Goal: Task Accomplishment & Management: Complete application form

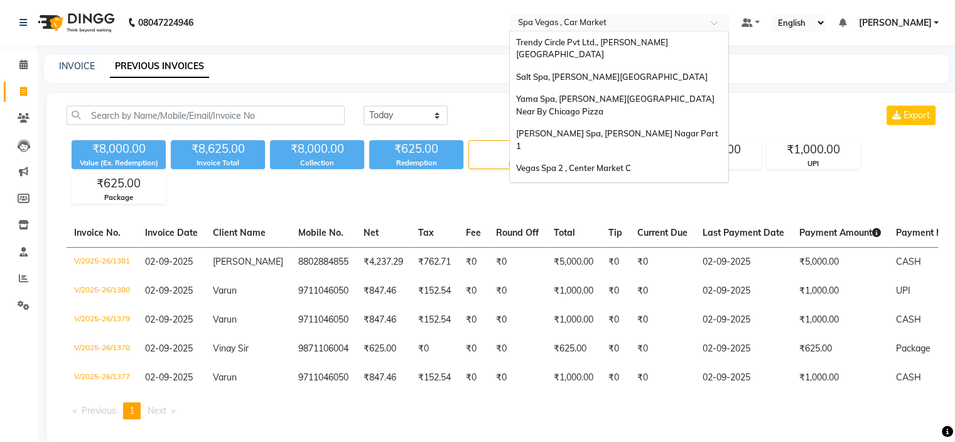
click at [604, 24] on input "text" at bounding box center [607, 24] width 182 height 13
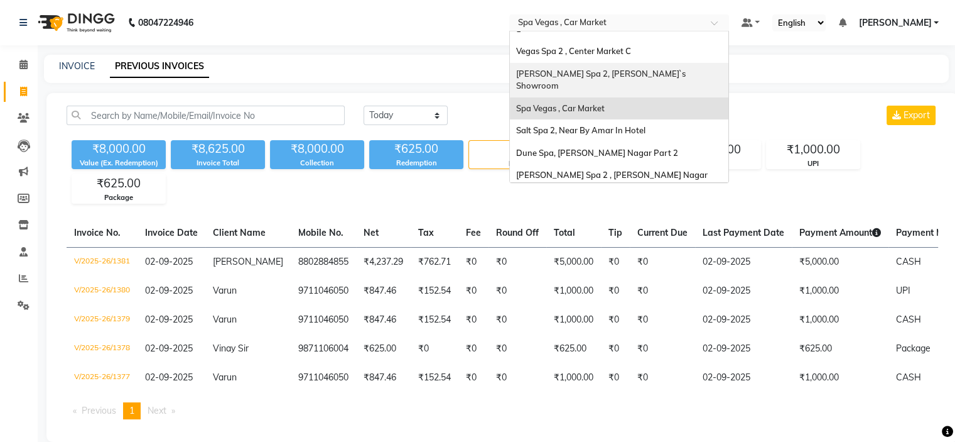
click at [601, 68] on span "[PERSON_NAME] Spa 2, [PERSON_NAME]`s Showroom" at bounding box center [601, 79] width 171 height 23
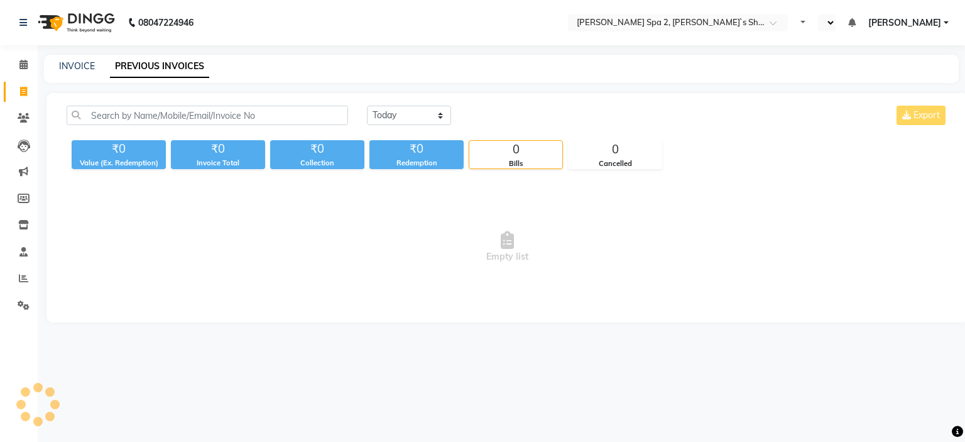
select select "en"
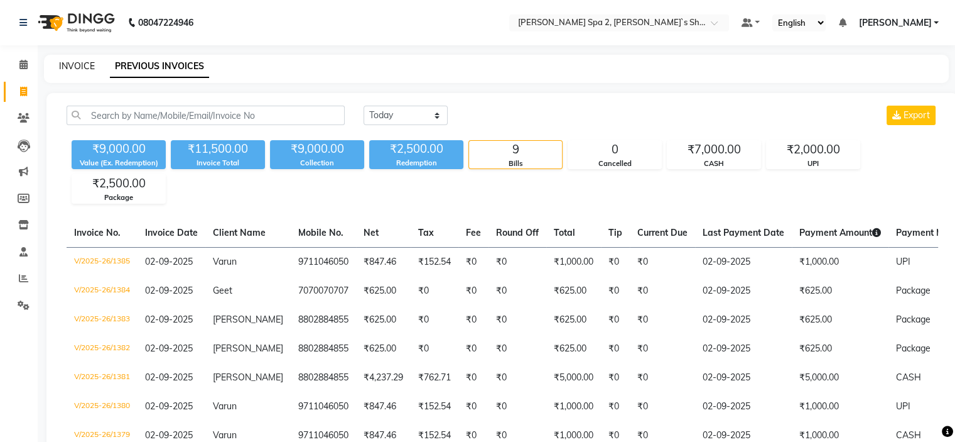
click at [63, 64] on link "INVOICE" at bounding box center [77, 65] width 36 height 11
select select "7607"
select select "service"
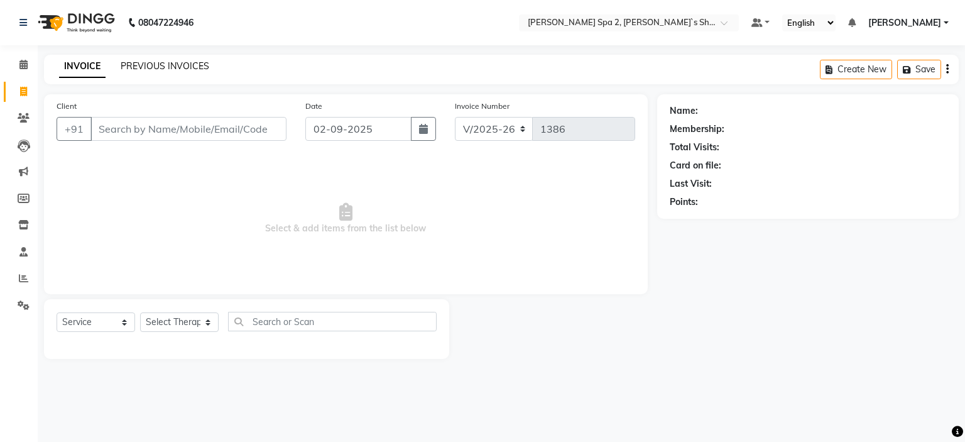
click at [188, 65] on link "PREVIOUS INVOICES" at bounding box center [165, 65] width 89 height 11
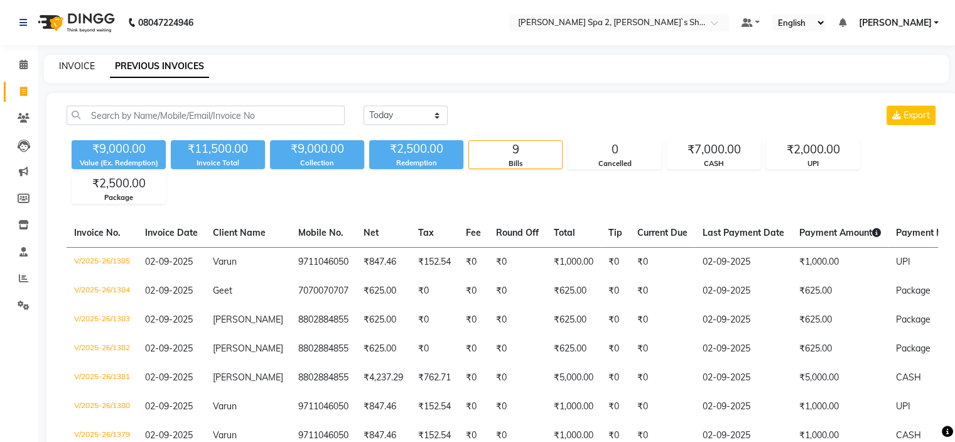
click at [85, 63] on link "INVOICE" at bounding box center [77, 65] width 36 height 11
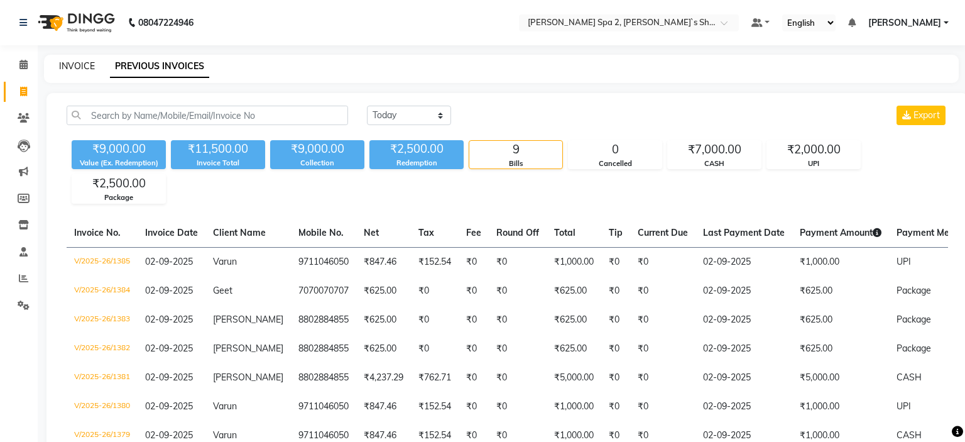
select select "service"
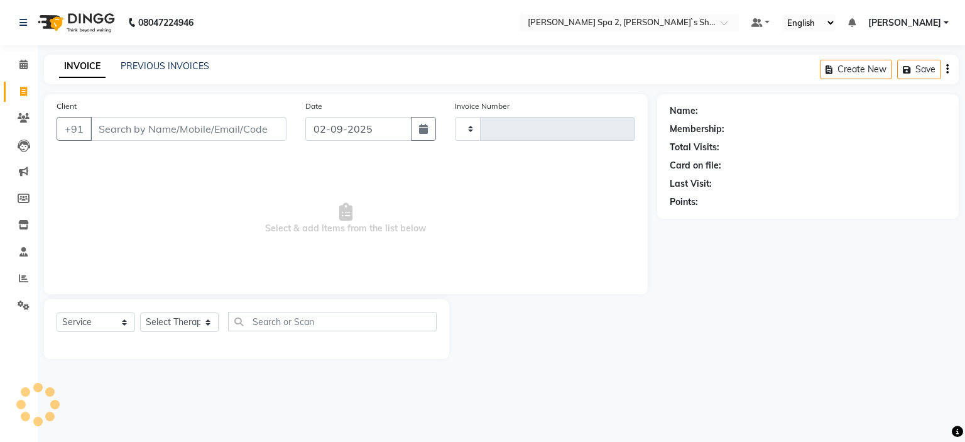
type input "1387"
select select "7607"
click at [160, 133] on input "Client" at bounding box center [188, 129] width 196 height 24
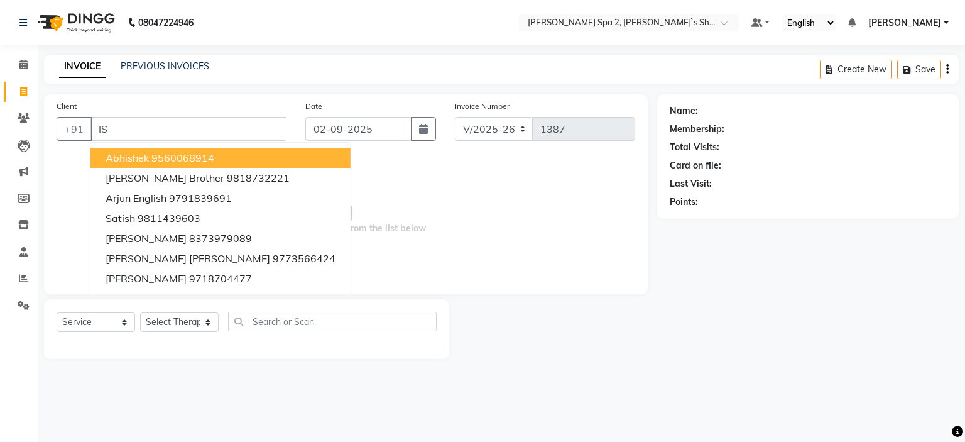
type input "I"
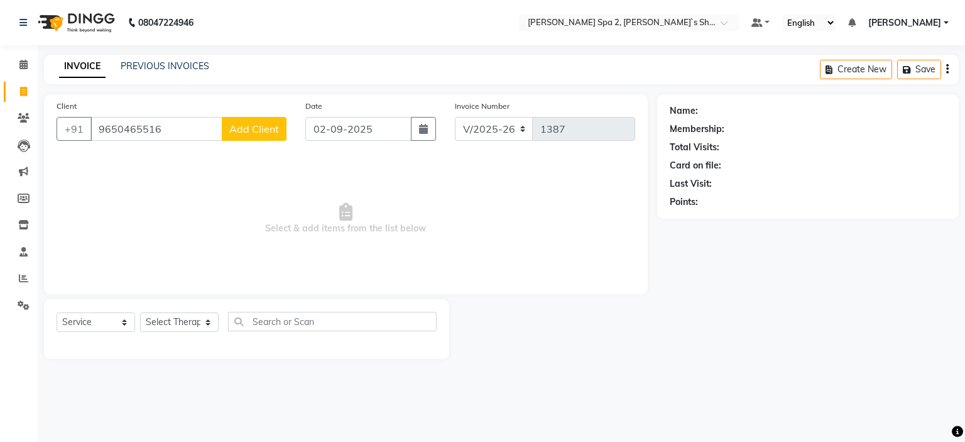
type input "9650465516"
click at [264, 134] on span "Add Client" at bounding box center [254, 128] width 50 height 13
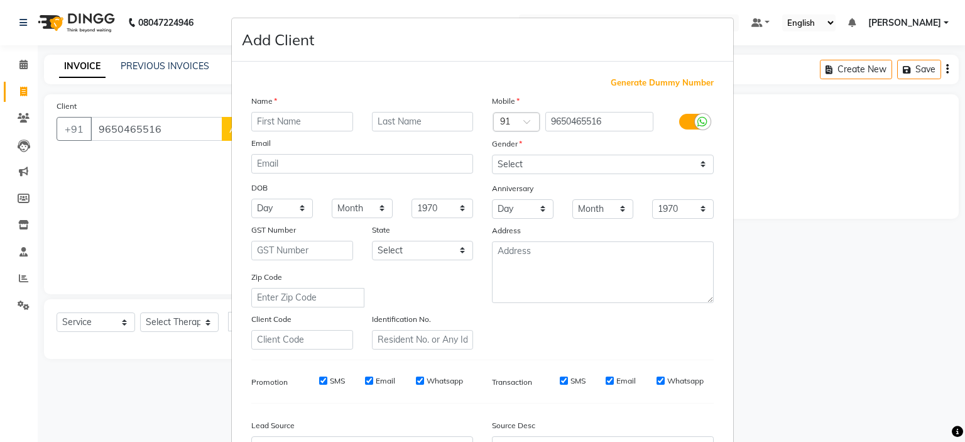
click at [314, 122] on input "text" at bounding box center [302, 121] width 102 height 19
type input "[PERSON_NAME]"
click at [538, 165] on select "Select Male Female Other Prefer Not To Say" at bounding box center [603, 164] width 222 height 19
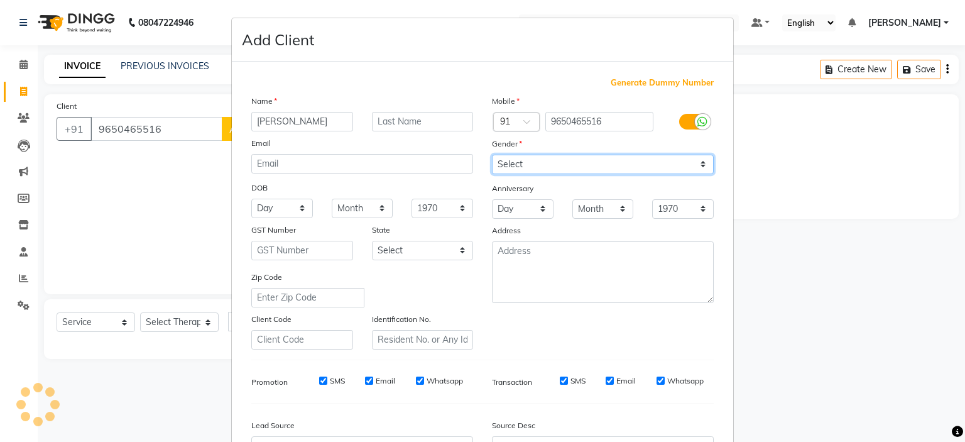
select select "male"
click at [492, 155] on select "Select Male Female Other Prefer Not To Say" at bounding box center [603, 164] width 222 height 19
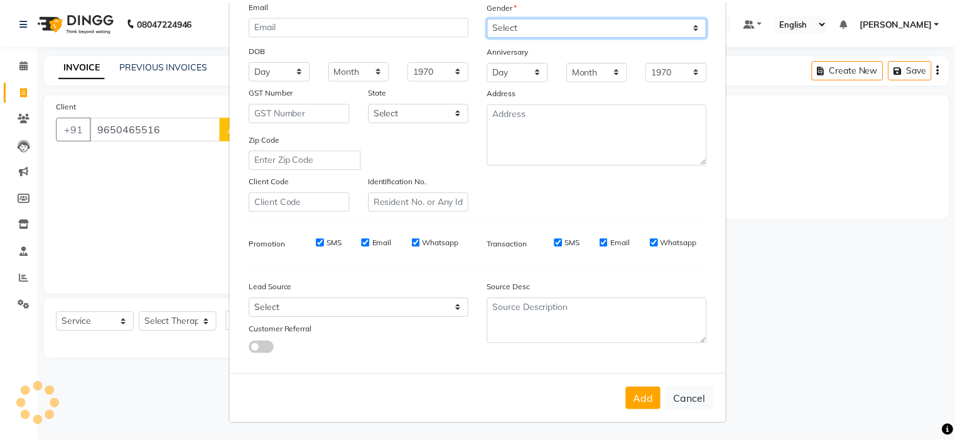
scroll to position [144, 0]
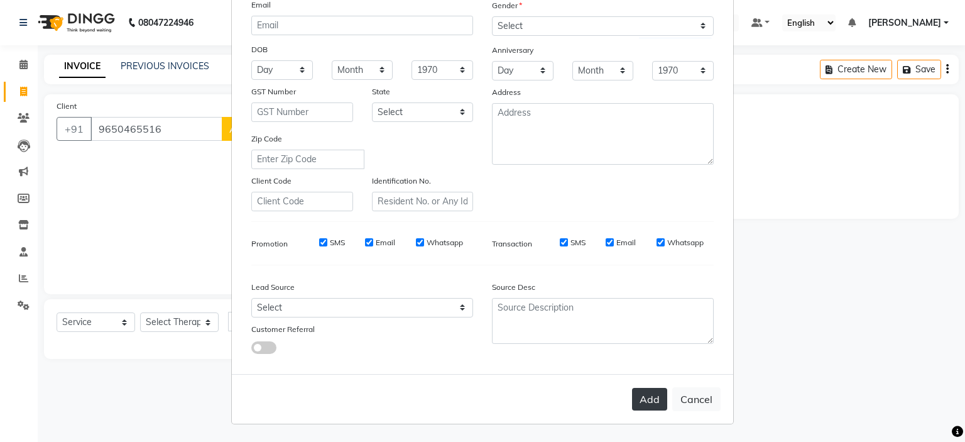
click at [646, 405] on button "Add" at bounding box center [649, 399] width 35 height 23
select select
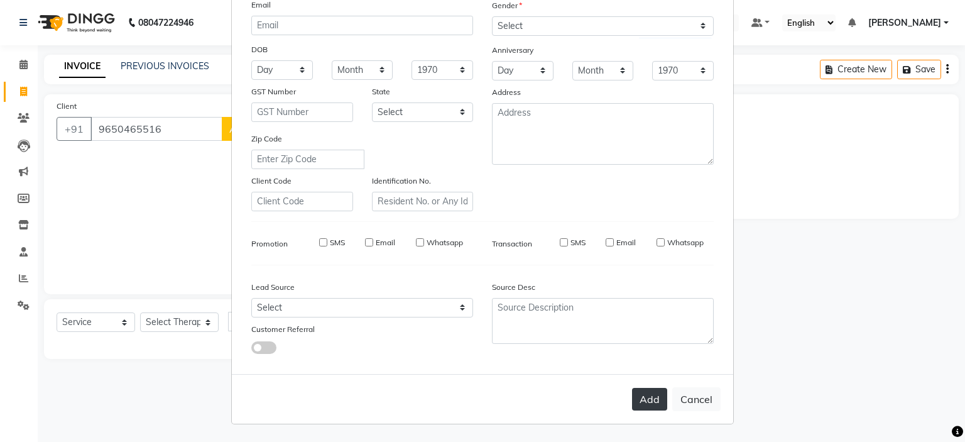
select select
checkbox input "false"
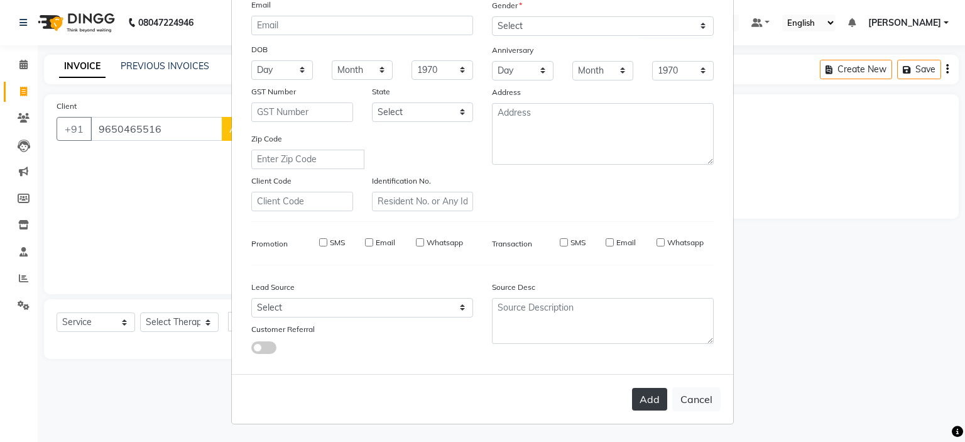
checkbox input "false"
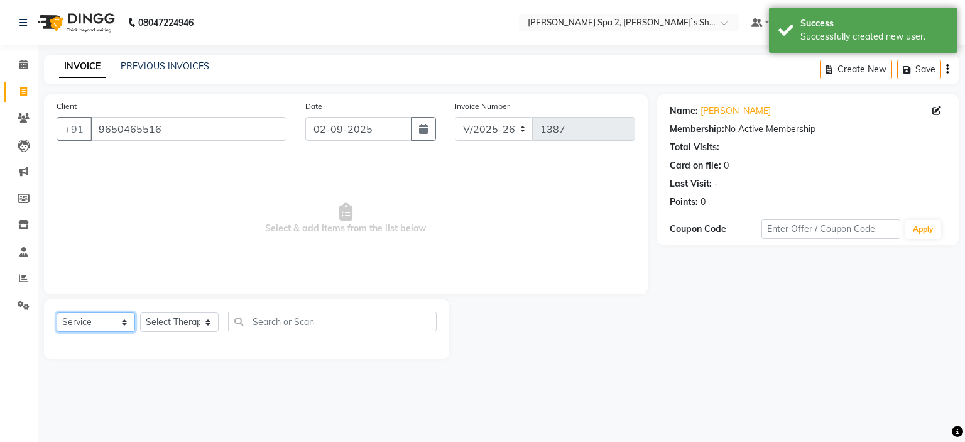
click at [95, 325] on select "Select Service Product Membership Package Voucher Prepaid Gift Card" at bounding box center [96, 321] width 79 height 19
select select "package"
click at [57, 313] on select "Select Service Product Membership Package Voucher Prepaid Gift Card" at bounding box center [96, 321] width 79 height 19
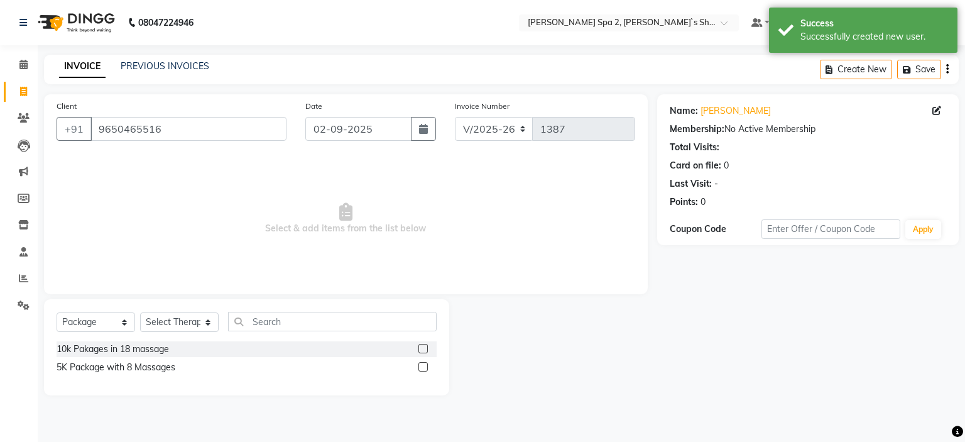
click at [420, 366] on label at bounding box center [422, 366] width 9 height 9
click at [420, 366] on input "checkbox" at bounding box center [422, 367] width 8 height 8
checkbox input "false"
click at [196, 324] on select "Select Therapist Anshika Kajal KENJAL Kiran Lovely Madhu Manager Monika Neha Pi…" at bounding box center [179, 321] width 79 height 19
select select "67376"
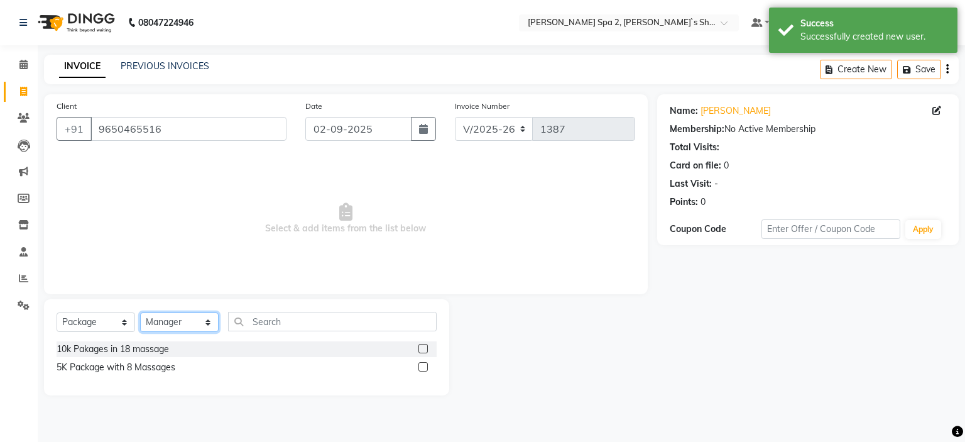
click at [140, 313] on select "Select Therapist Anshika Kajal KENJAL Kiran Lovely Madhu Manager Monika Neha Pi…" at bounding box center [179, 321] width 79 height 19
click at [422, 368] on label at bounding box center [422, 366] width 9 height 9
click at [422, 368] on input "checkbox" at bounding box center [422, 367] width 8 height 8
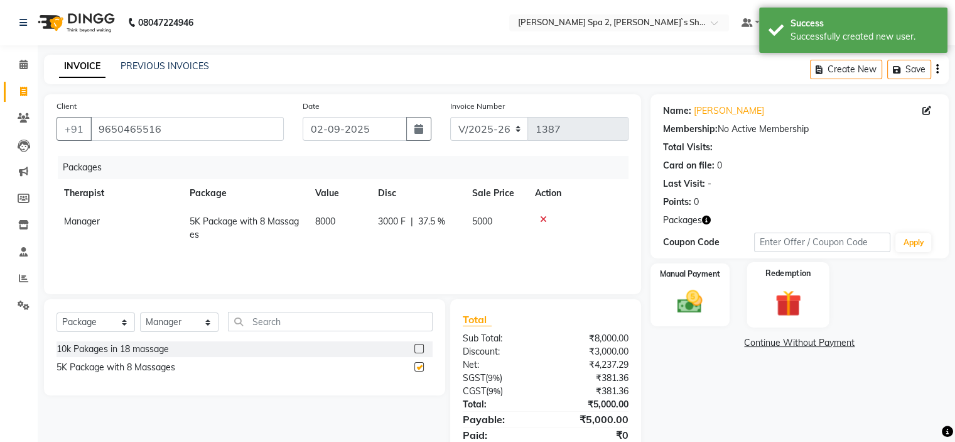
checkbox input "false"
click at [707, 295] on img at bounding box center [690, 302] width 42 height 30
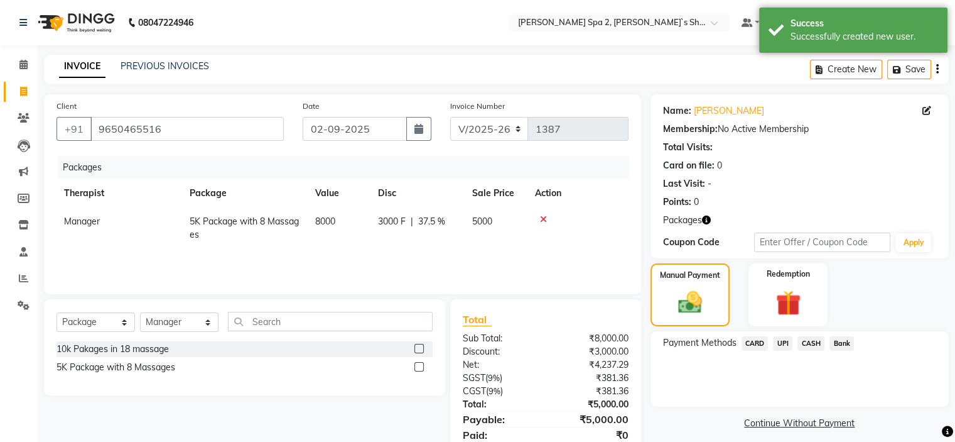
click at [781, 345] on span "UPI" at bounding box center [782, 343] width 19 height 14
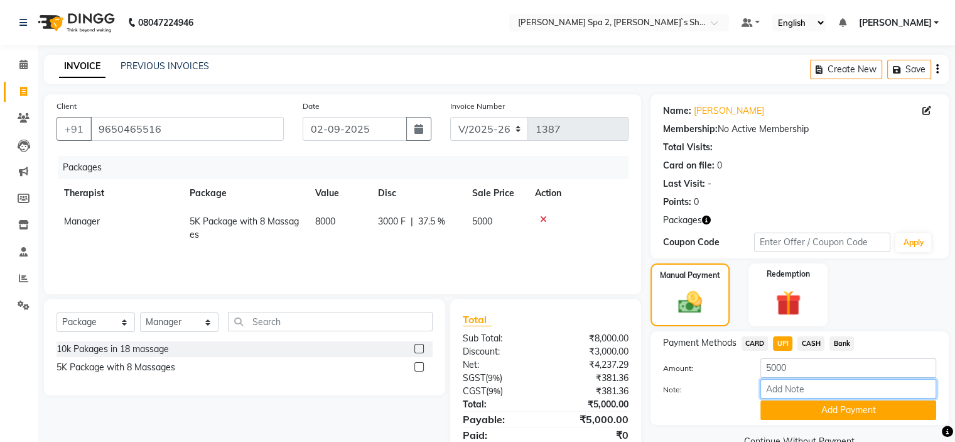
click at [806, 390] on input "Note:" at bounding box center [849, 388] width 176 height 19
type input "PAYTM"
click at [809, 409] on button "Add Payment" at bounding box center [849, 409] width 176 height 19
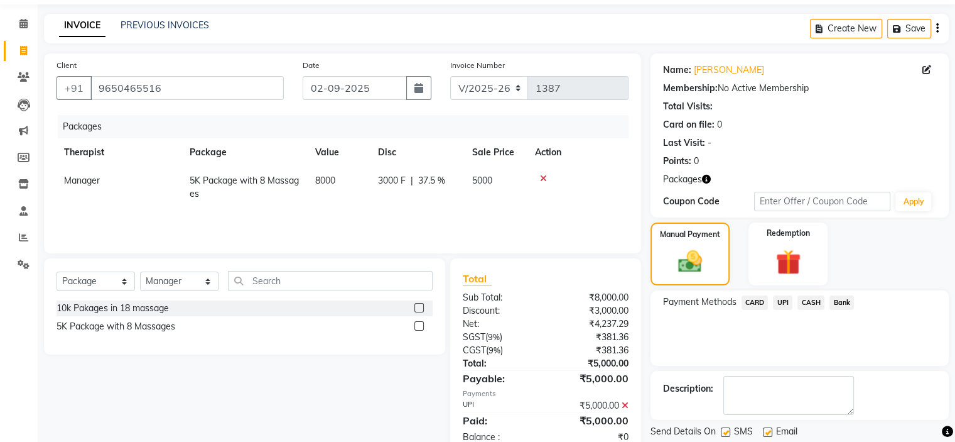
scroll to position [79, 0]
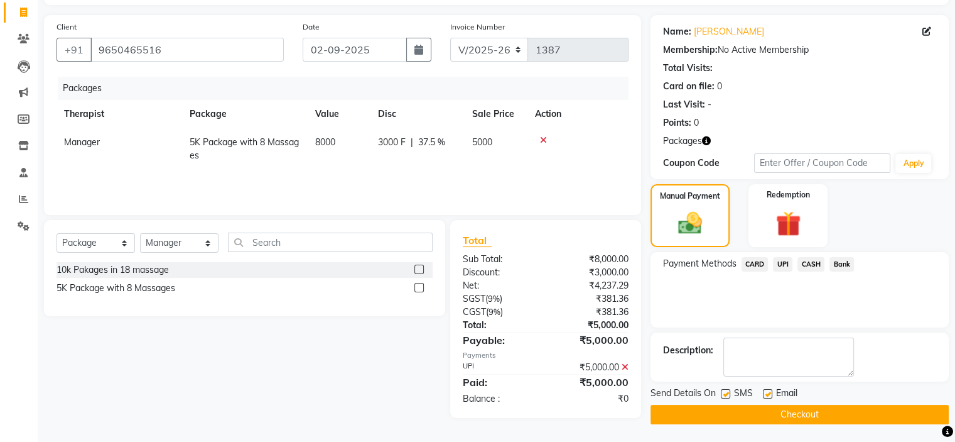
click at [771, 411] on button "Checkout" at bounding box center [800, 414] width 298 height 19
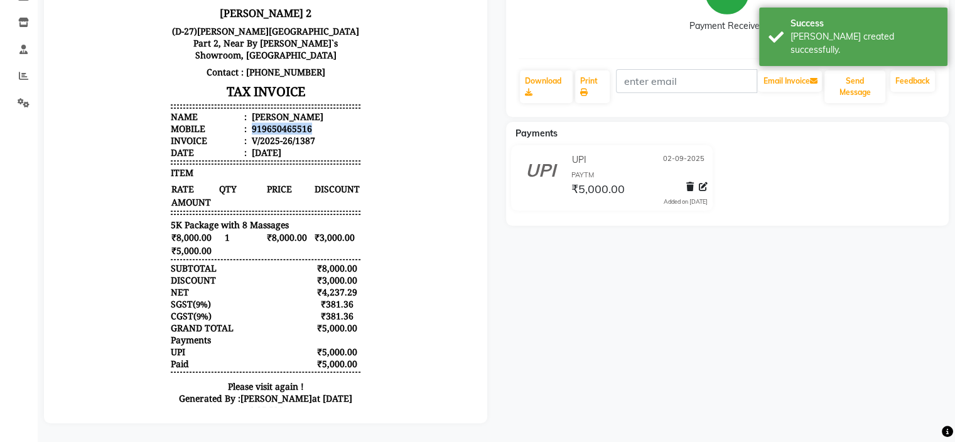
copy div "919650465516"
drag, startPoint x: 241, startPoint y: 129, endPoint x: 288, endPoint y: 119, distance: 48.2
click at [310, 129] on li "Mobile : 919650465516" at bounding box center [266, 128] width 190 height 12
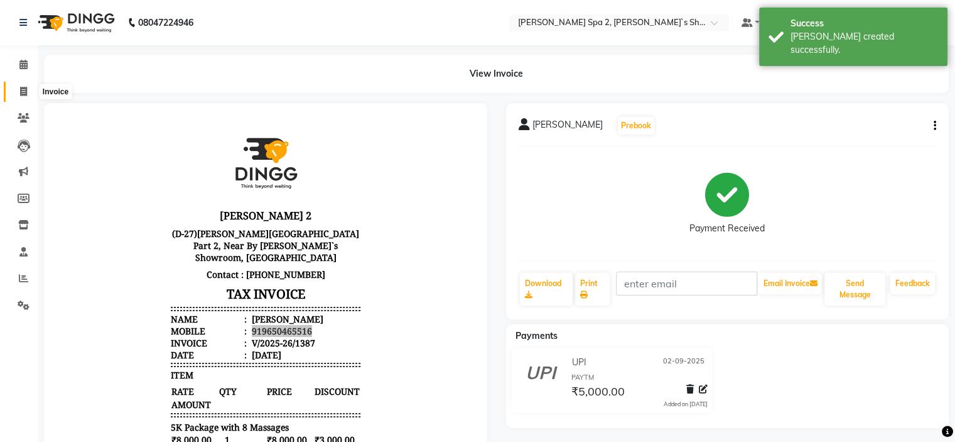
click at [23, 89] on icon at bounding box center [23, 91] width 7 height 9
select select "service"
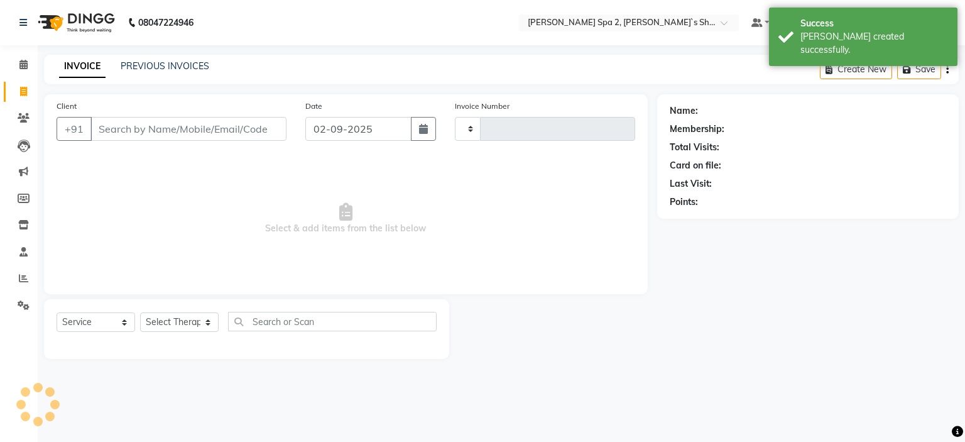
type input "1388"
select select "7607"
click at [166, 122] on input "Client" at bounding box center [188, 129] width 196 height 24
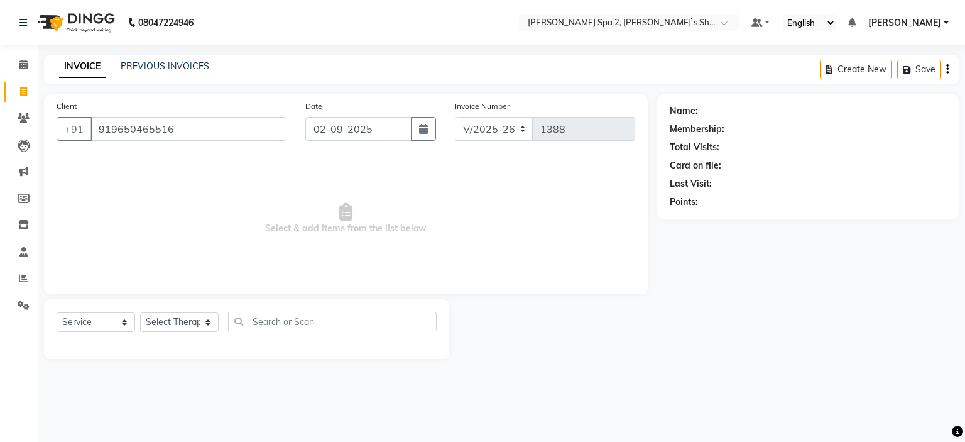
type input "919650465516"
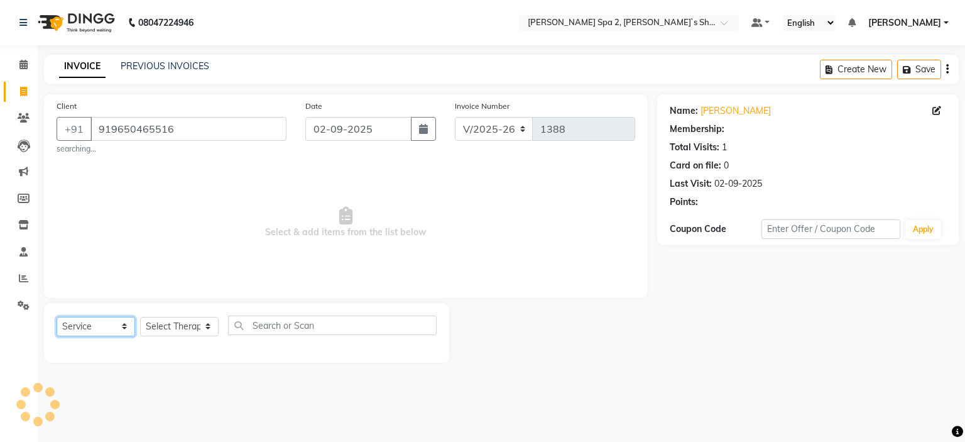
click at [100, 326] on select "Select Service Product Membership Package Voucher Prepaid Gift Card" at bounding box center [96, 326] width 79 height 19
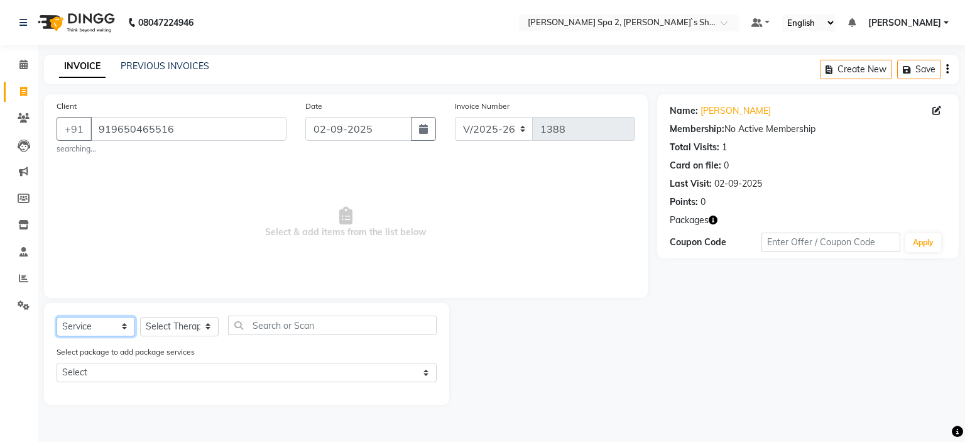
click at [57, 317] on select "Select Service Product Membership Package Voucher Prepaid Gift Card" at bounding box center [96, 326] width 79 height 19
click at [193, 326] on select "Select Therapist Anshika Kajal KENJAL Kiran Lovely Madhu Manager Monika Neha Pi…" at bounding box center [179, 326] width 79 height 19
click at [27, 253] on icon at bounding box center [23, 251] width 8 height 9
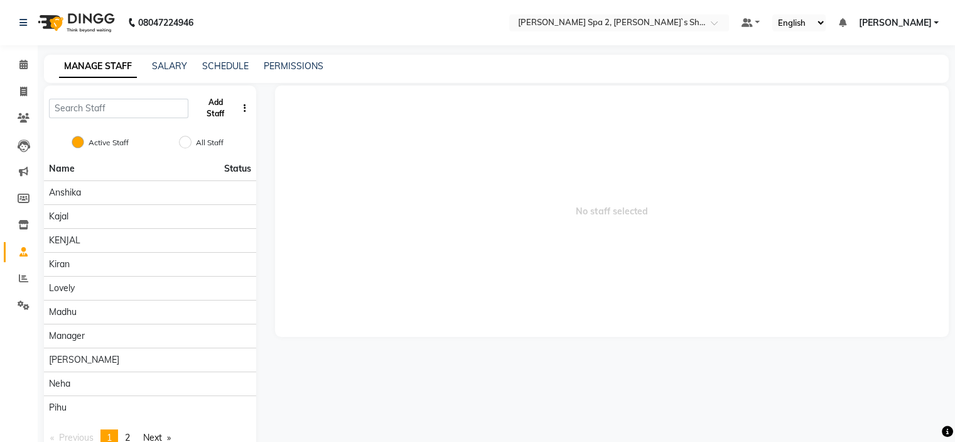
click at [224, 111] on button "Add Staff" at bounding box center [214, 108] width 43 height 33
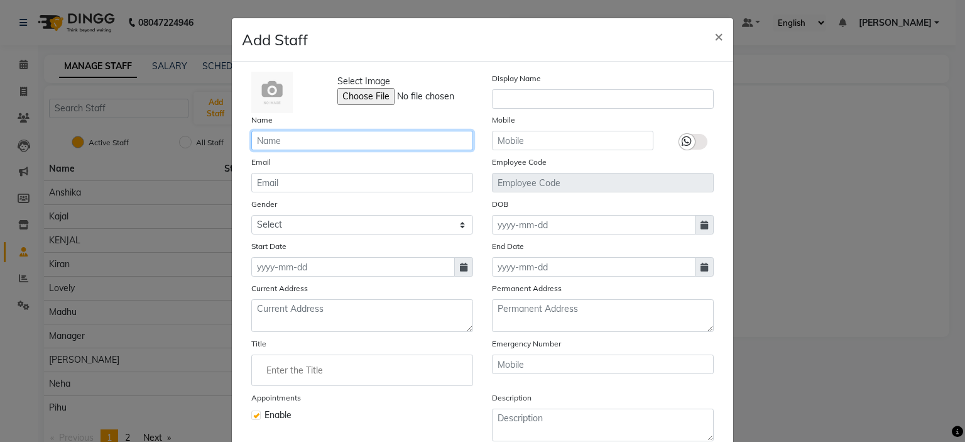
click at [346, 139] on input "text" at bounding box center [362, 140] width 222 height 19
type input "ISIKA"
drag, startPoint x: 327, startPoint y: 138, endPoint x: 128, endPoint y: 155, distance: 199.8
click at [128, 155] on ngb-modal-window "Add Staff × Select Image Display Name Name ISIKA Mobile Email Employee Code Gen…" at bounding box center [482, 221] width 965 height 442
paste input "ishika"
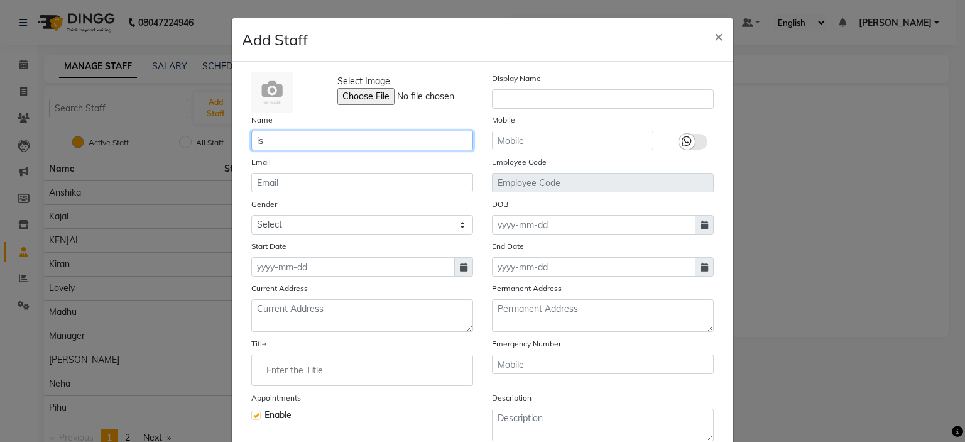
type input "i"
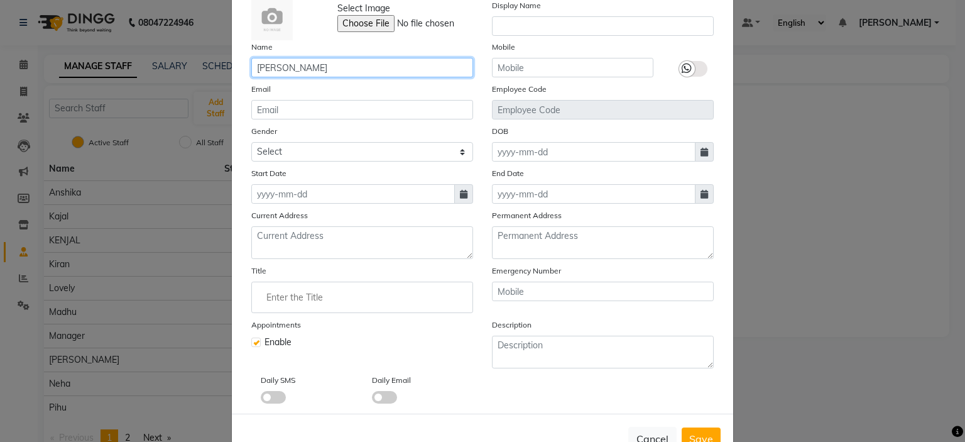
scroll to position [117, 0]
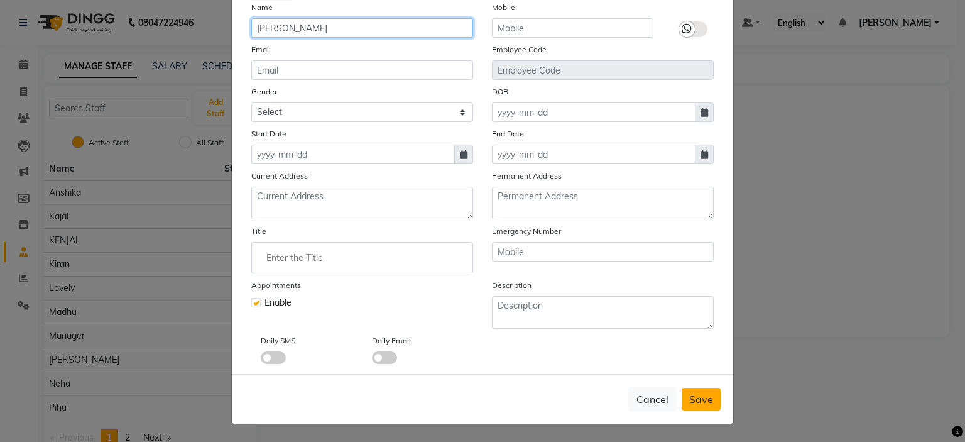
type input "ISHIKA"
click at [714, 396] on button "Save" at bounding box center [701, 399] width 39 height 23
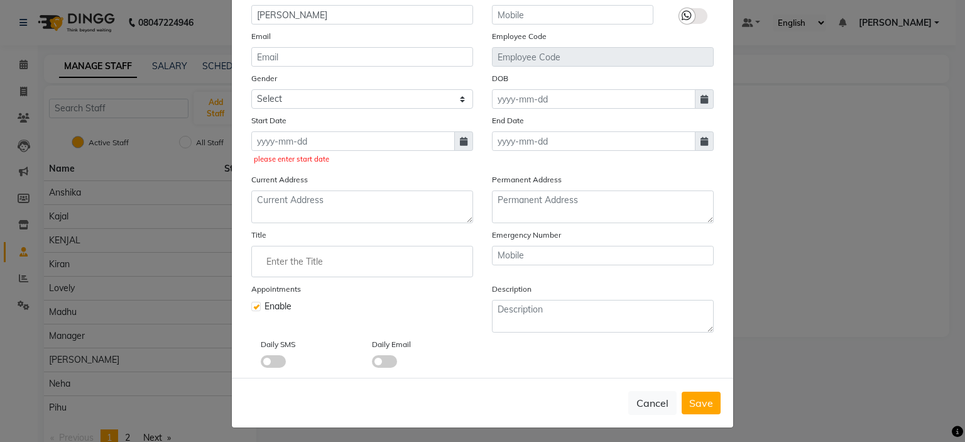
scroll to position [133, 0]
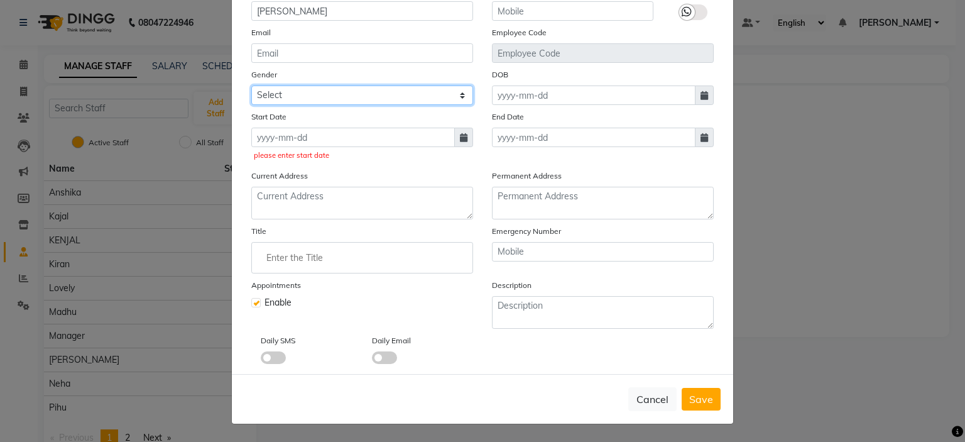
click at [285, 95] on select "Select Male Female Other Prefer Not To Say" at bounding box center [362, 94] width 222 height 19
select select "male"
click at [251, 85] on select "Select Male Female Other Prefer Not To Say" at bounding box center [362, 94] width 222 height 19
click at [713, 406] on button "Save" at bounding box center [701, 399] width 39 height 23
click at [467, 140] on span at bounding box center [463, 137] width 19 height 19
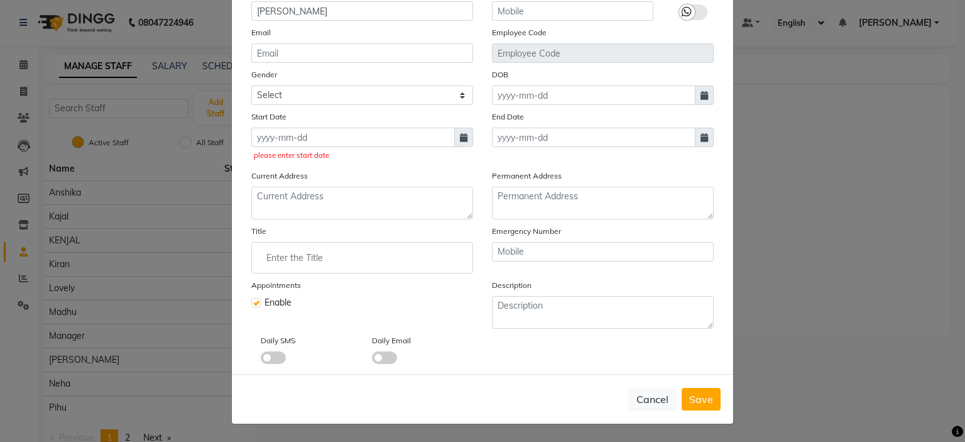
select select "9"
select select "2025"
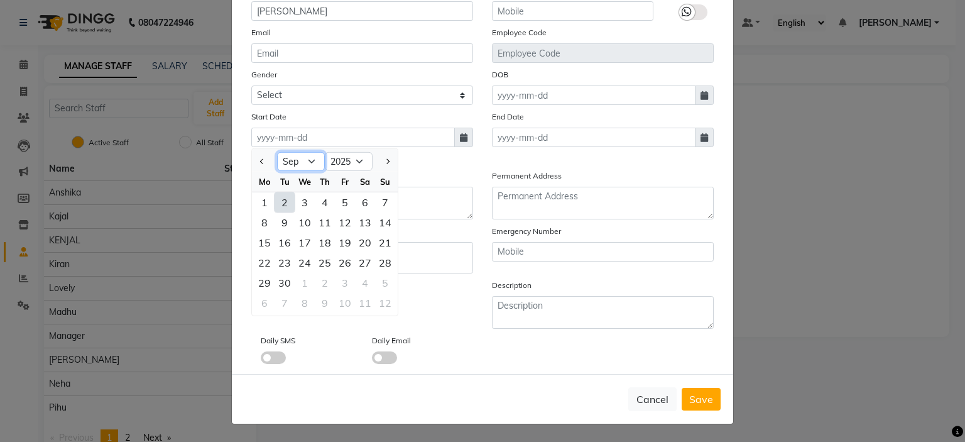
click at [297, 163] on select "Jan Feb Mar Apr May Jun Jul Aug Sep Oct Nov Dec" at bounding box center [301, 161] width 48 height 19
select select "1"
click at [277, 152] on select "Jan Feb Mar Apr May Jun Jul Aug Sep Oct Nov Dec" at bounding box center [301, 161] width 48 height 19
click at [692, 400] on span "Save" at bounding box center [701, 399] width 24 height 13
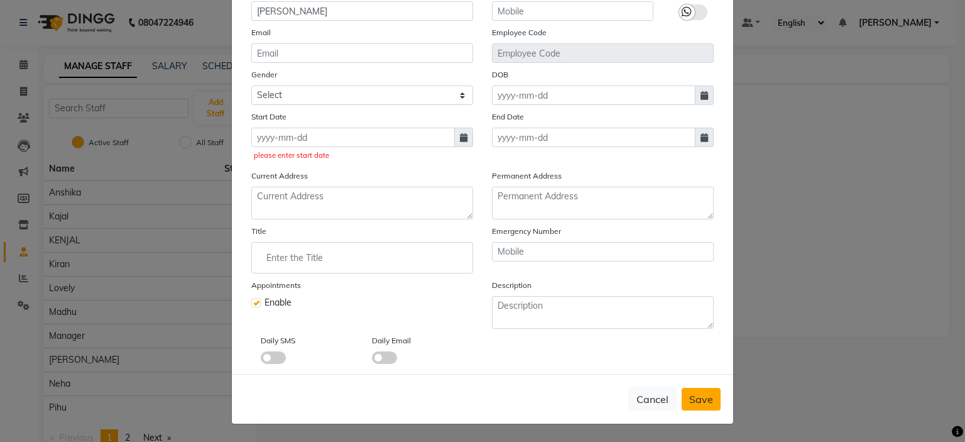
click at [704, 404] on span "Save" at bounding box center [701, 399] width 24 height 13
click at [454, 133] on span at bounding box center [463, 137] width 19 height 19
select select "9"
select select "2025"
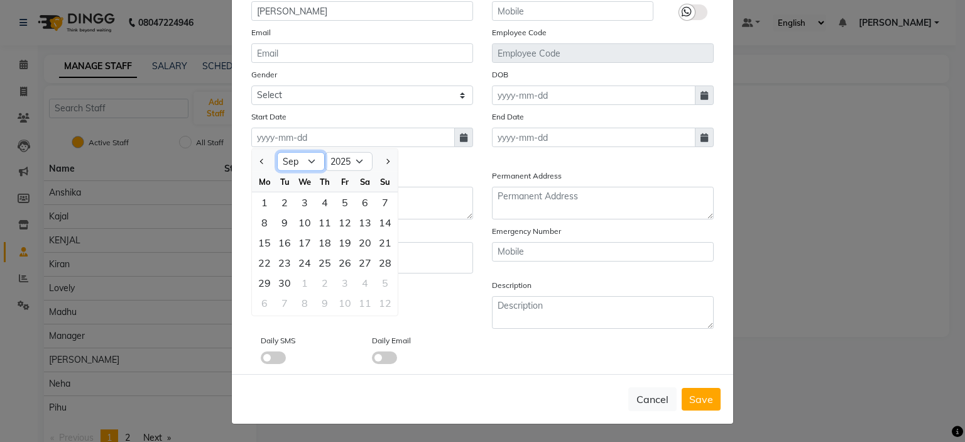
drag, startPoint x: 295, startPoint y: 160, endPoint x: 299, endPoint y: 168, distance: 8.4
click at [295, 160] on select "Jan Feb Mar Apr May Jun Jul Aug Sep Oct Nov Dec" at bounding box center [301, 161] width 48 height 19
select select "1"
click at [277, 152] on select "Jan Feb Mar Apr May Jun Jul Aug Sep Oct Nov Dec" at bounding box center [301, 161] width 48 height 19
click at [300, 202] on div "1" at bounding box center [305, 202] width 20 height 20
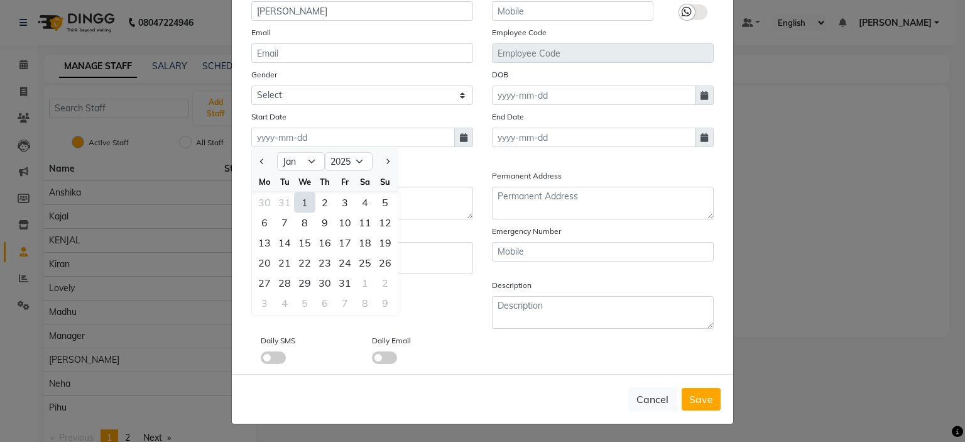
type input "01-01-2025"
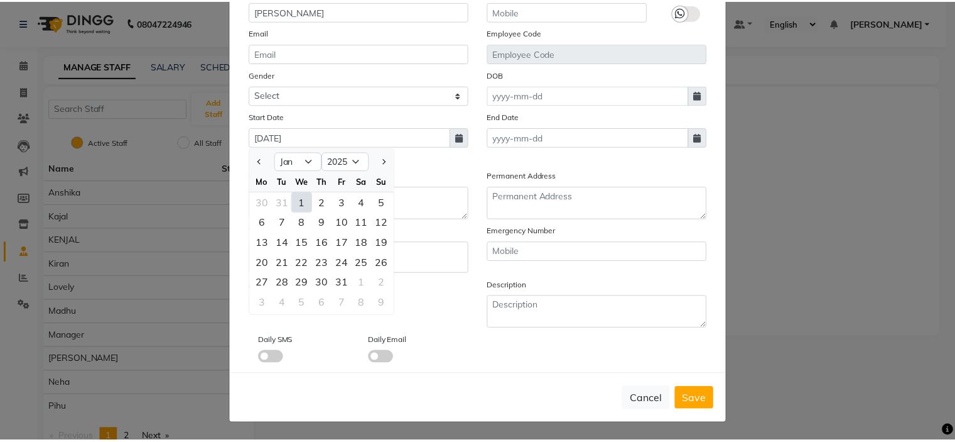
scroll to position [117, 0]
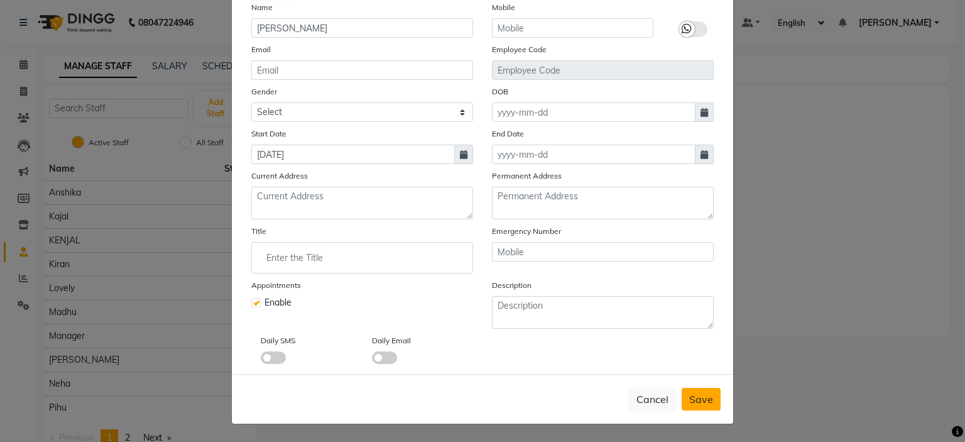
click at [683, 396] on button "Save" at bounding box center [701, 399] width 39 height 23
select select
checkbox input "false"
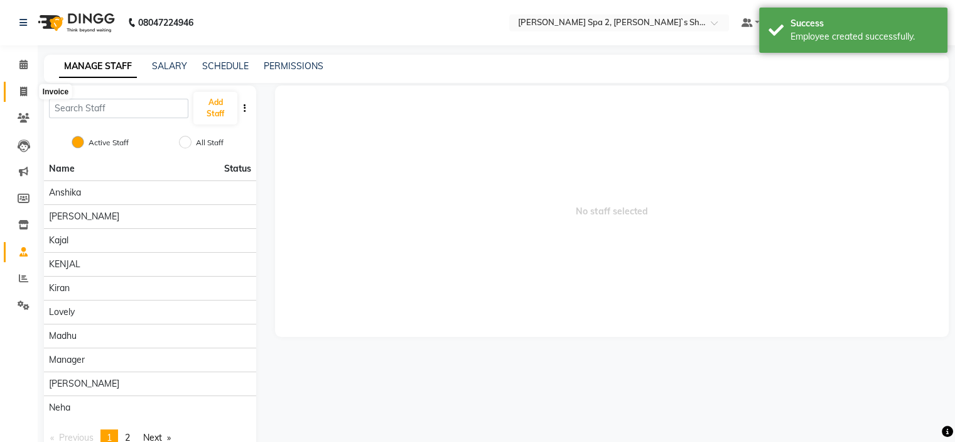
click at [25, 89] on icon at bounding box center [23, 91] width 7 height 9
select select "service"
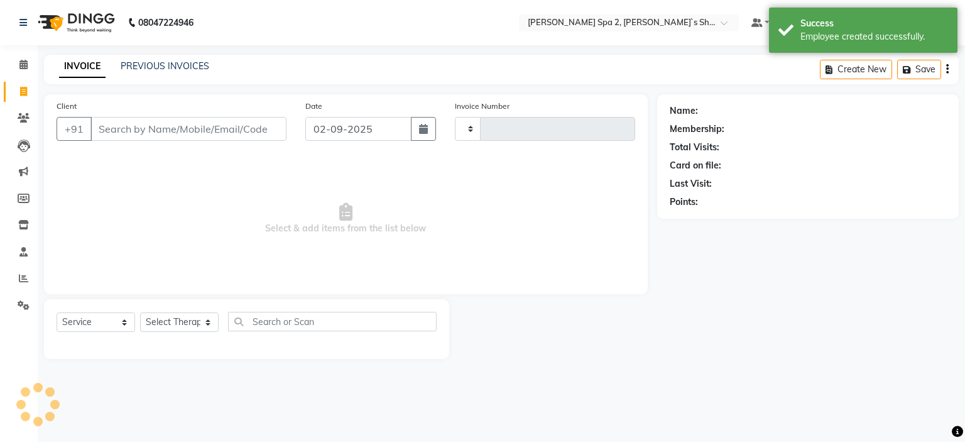
type input "1389"
select select "7607"
click at [170, 70] on link "PREVIOUS INVOICES" at bounding box center [165, 65] width 89 height 11
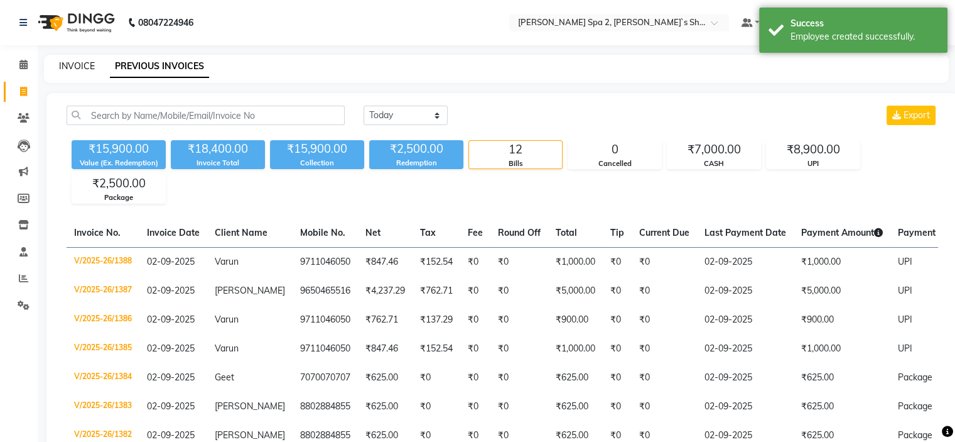
click at [78, 68] on link "INVOICE" at bounding box center [77, 65] width 36 height 11
select select "7607"
select select "service"
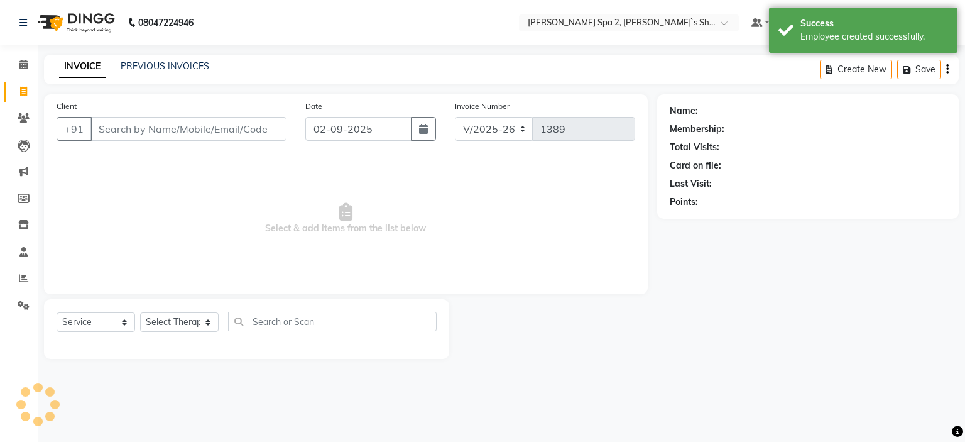
click at [194, 128] on input "Client" at bounding box center [188, 129] width 196 height 24
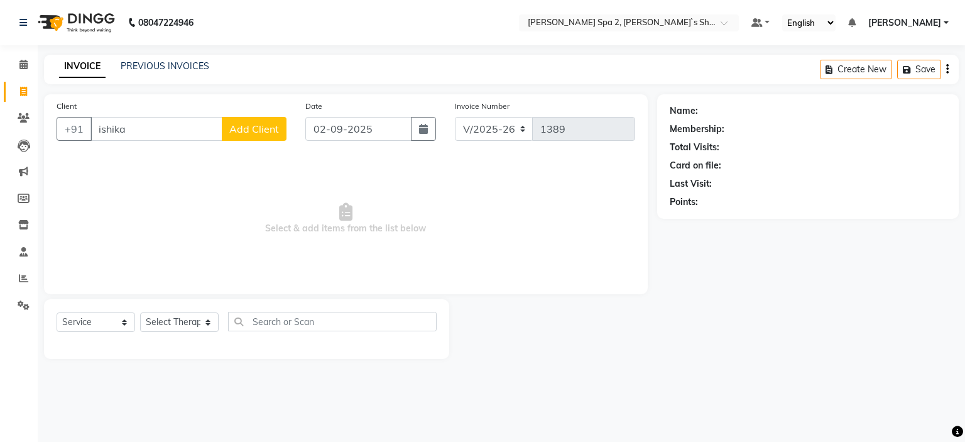
type input "ishika"
click at [196, 175] on span "Select & add items from the list below" at bounding box center [346, 219] width 579 height 126
click at [156, 70] on link "PREVIOUS INVOICES" at bounding box center [165, 65] width 89 height 11
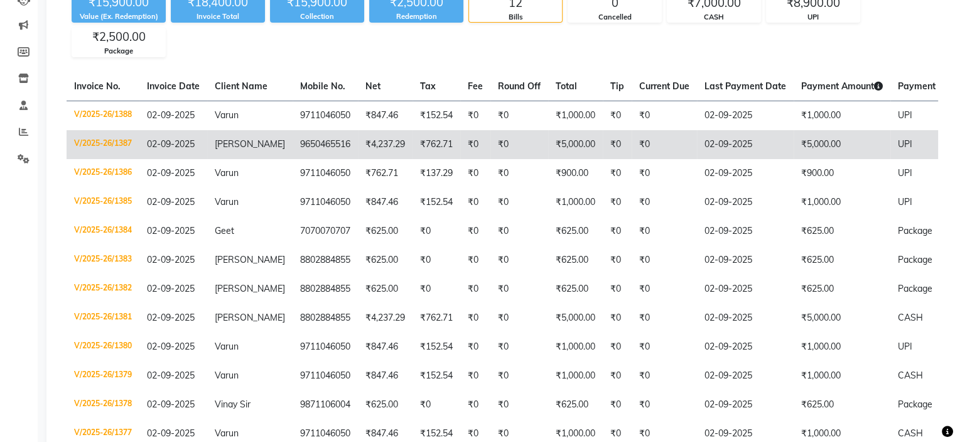
scroll to position [244, 0]
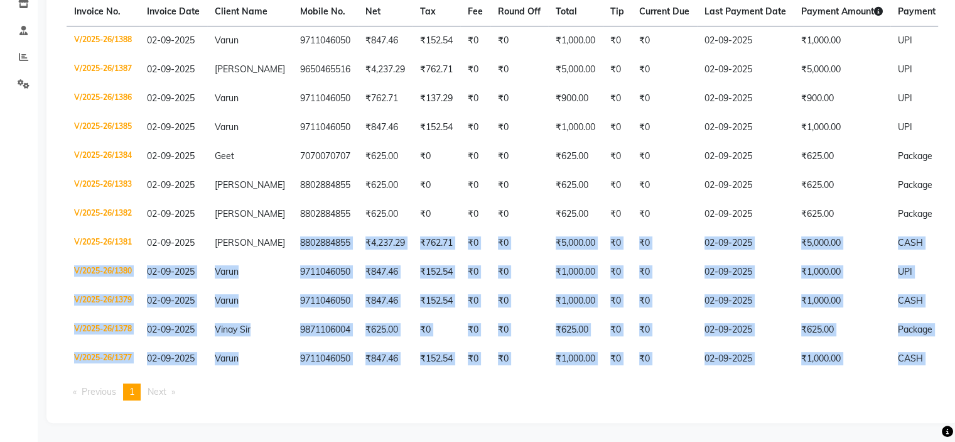
drag, startPoint x: 281, startPoint y: 237, endPoint x: 537, endPoint y: 426, distance: 318.0
click at [530, 426] on main "INVOICE PREVIOUS INVOICES Today Yesterday Custom Range Export ₹15,900.00 Value …" at bounding box center [497, 138] width 918 height 608
click at [553, 418] on div "Today Yesterday Custom Range Export ₹15,900.00 Value (Ex. Redemption) ₹18,400.0…" at bounding box center [502, 147] width 912 height 551
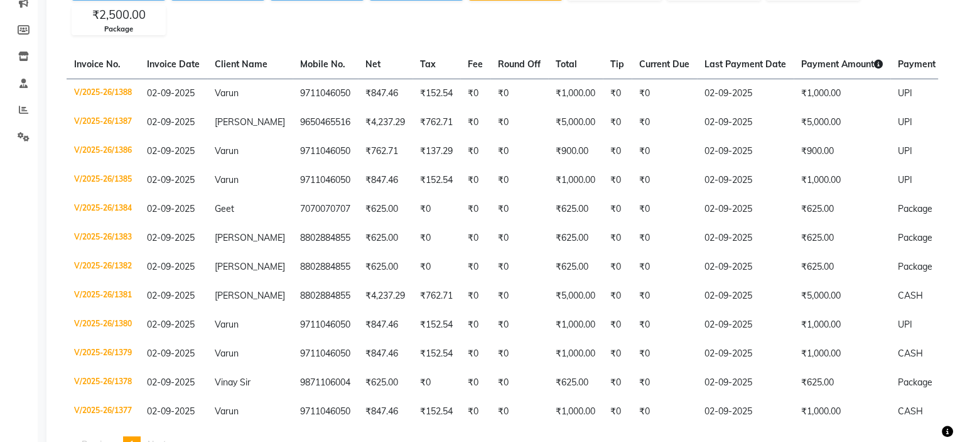
scroll to position [0, 0]
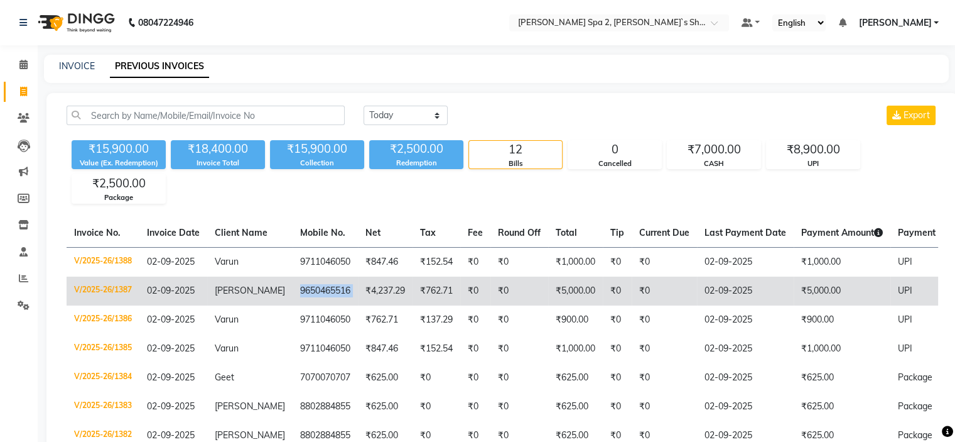
copy td "9650465516"
drag, startPoint x: 283, startPoint y: 296, endPoint x: 343, endPoint y: 293, distance: 60.4
click at [343, 293] on tr "V/2025-26/1387 02-09-2025 SHANTANU SIR JI 9650465516 ₹4,237.29 ₹762.71 ₹0 ₹0 ₹5…" at bounding box center [589, 290] width 1044 height 29
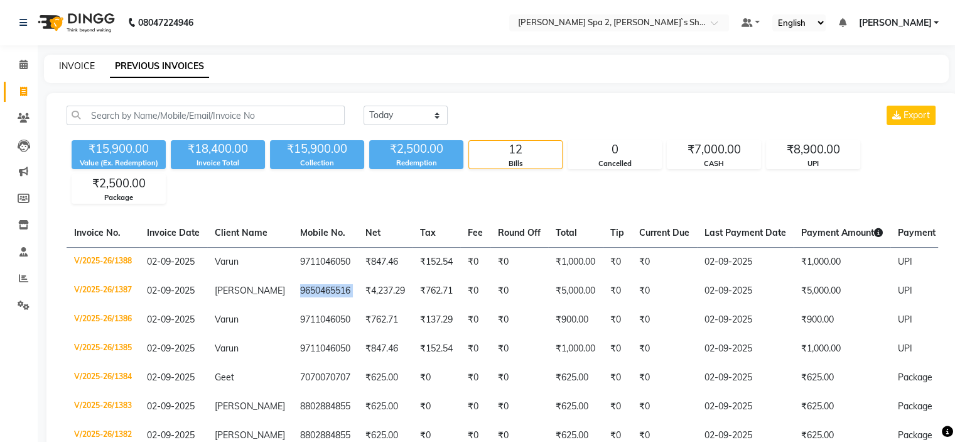
click at [83, 65] on link "INVOICE" at bounding box center [77, 65] width 36 height 11
select select "service"
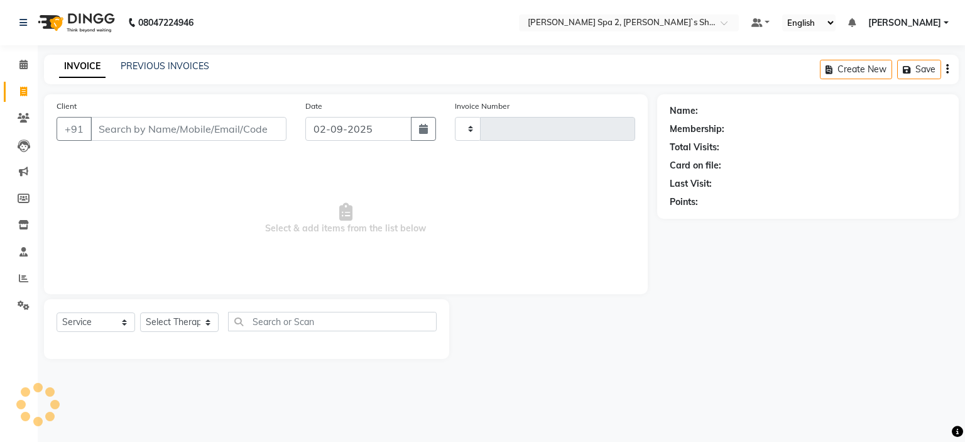
type input "1389"
select select "7607"
click at [142, 122] on input "Client" at bounding box center [188, 129] width 196 height 24
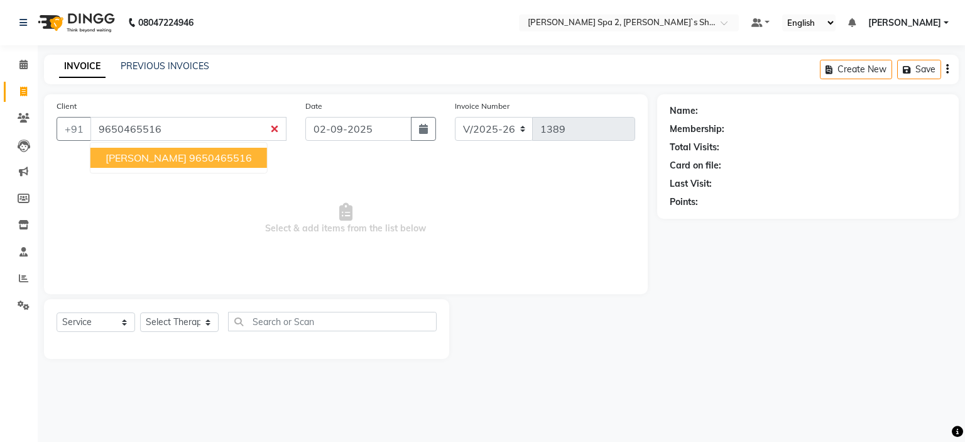
click at [171, 163] on span "[PERSON_NAME]" at bounding box center [146, 157] width 81 height 13
type input "9650465516"
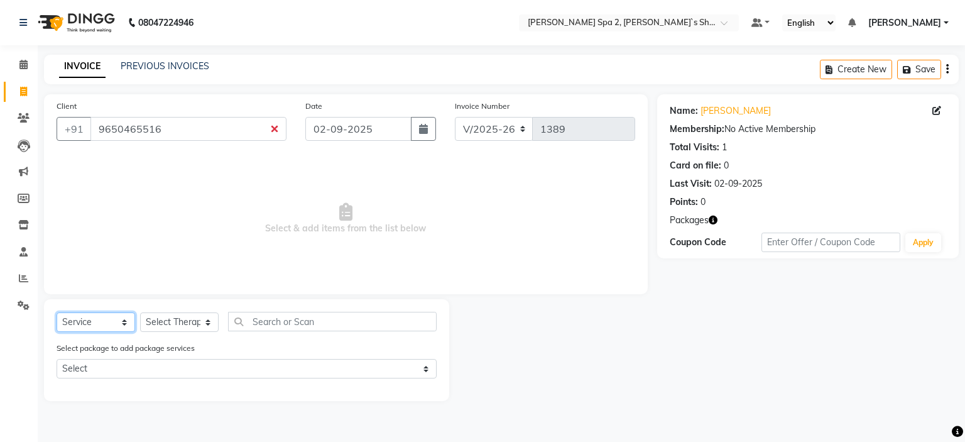
click at [108, 324] on select "Select Service Product Membership Package Voucher Prepaid Gift Card" at bounding box center [96, 321] width 79 height 19
click at [57, 313] on select "Select Service Product Membership Package Voucher Prepaid Gift Card" at bounding box center [96, 321] width 79 height 19
click at [207, 322] on select "Select Therapist Anshika ISHIKA Kajal KENJAL Kiran Lovely Madhu Manager Monika …" at bounding box center [179, 321] width 79 height 19
select select "90692"
click at [140, 313] on select "Select Therapist Anshika ISHIKA Kajal KENJAL Kiran Lovely Madhu Manager Monika …" at bounding box center [179, 321] width 79 height 19
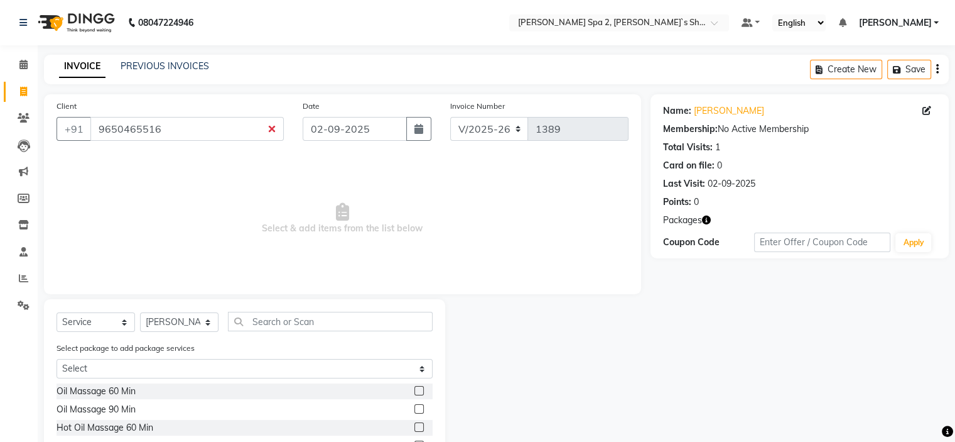
click at [415, 389] on label at bounding box center [419, 390] width 9 height 9
click at [415, 389] on input "checkbox" at bounding box center [419, 391] width 8 height 8
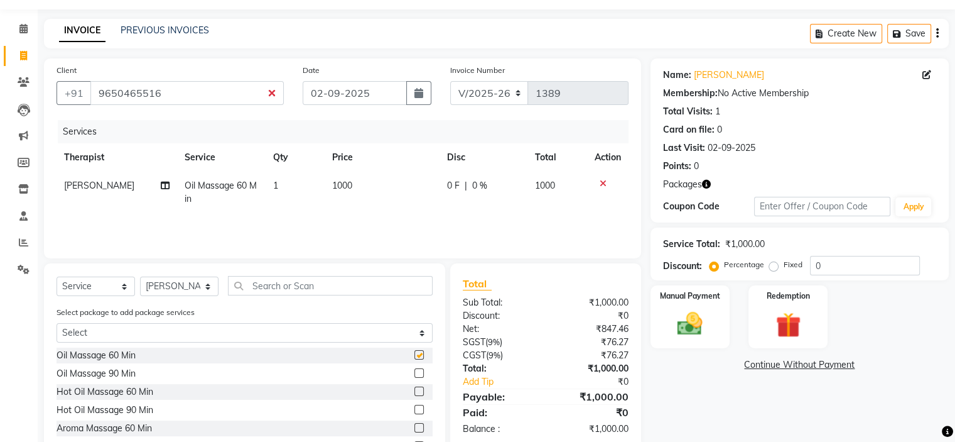
checkbox input "false"
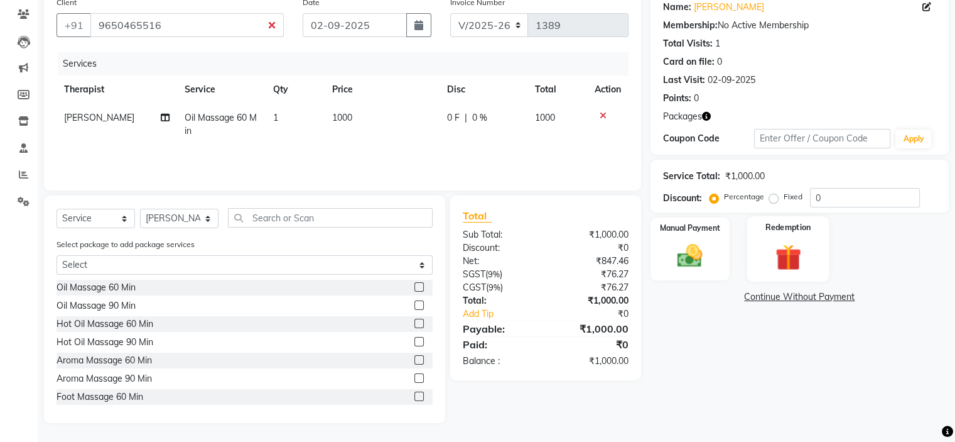
click at [767, 248] on img at bounding box center [788, 257] width 42 height 32
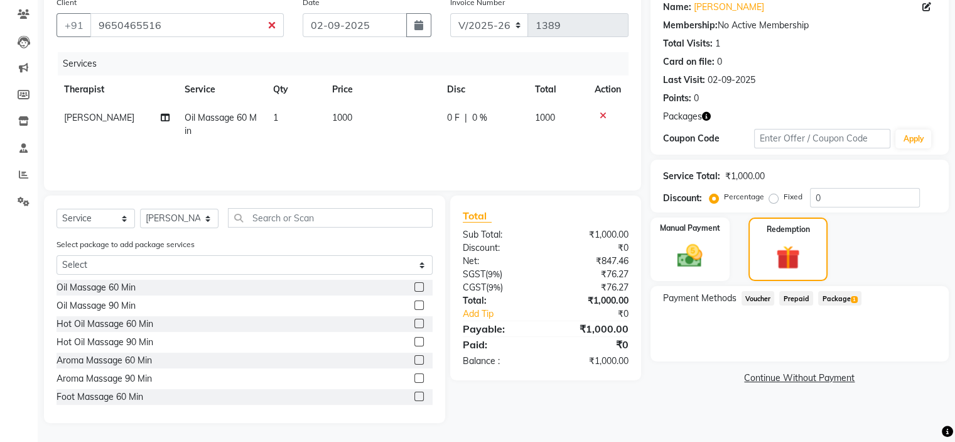
click at [829, 293] on span "Package 1" at bounding box center [840, 298] width 43 height 14
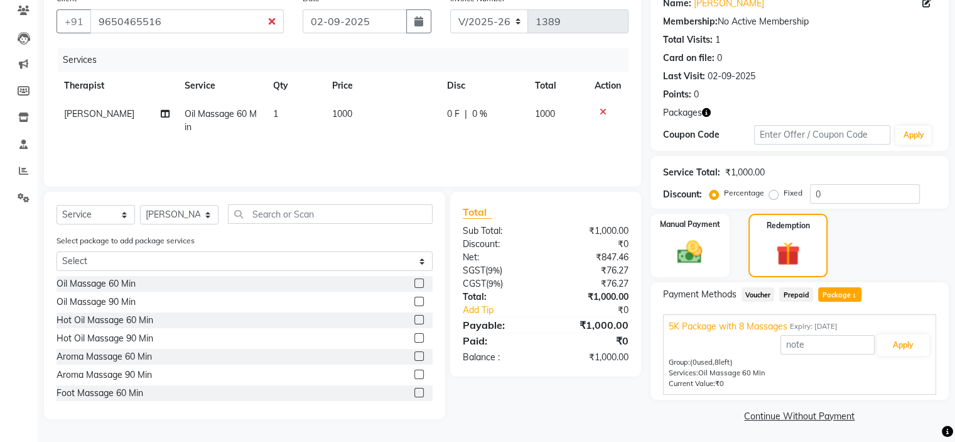
scroll to position [109, 0]
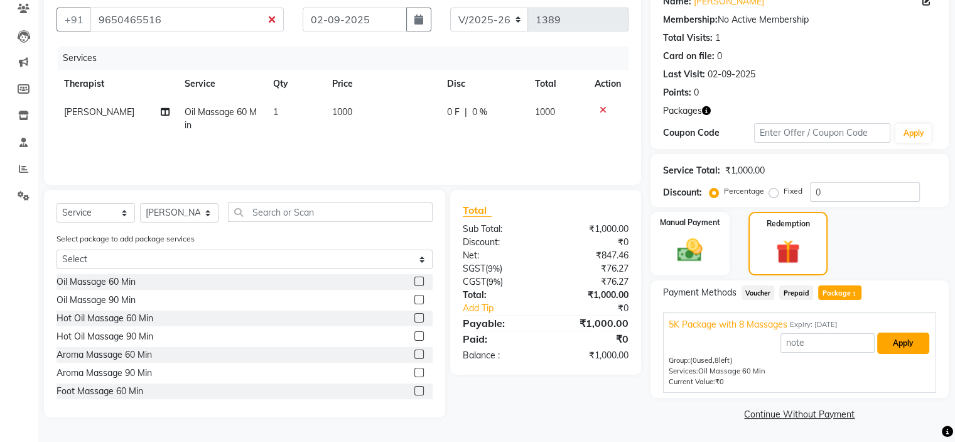
click at [911, 342] on button "Apply" at bounding box center [904, 342] width 52 height 21
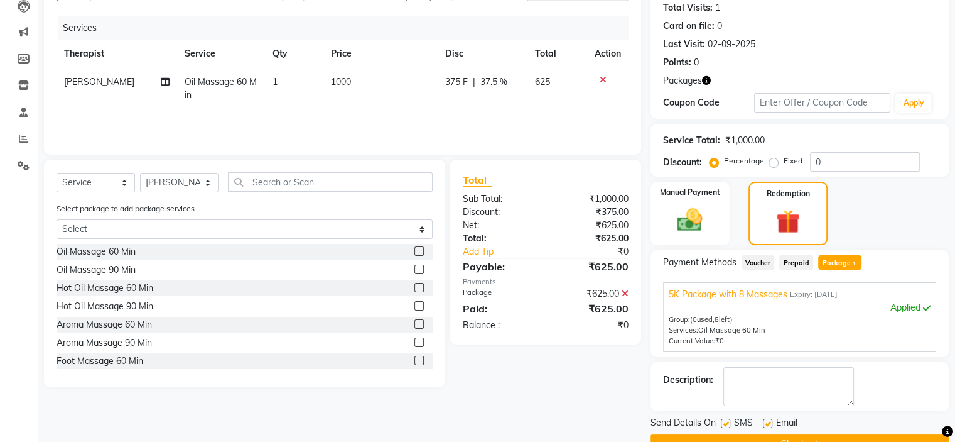
scroll to position [169, 0]
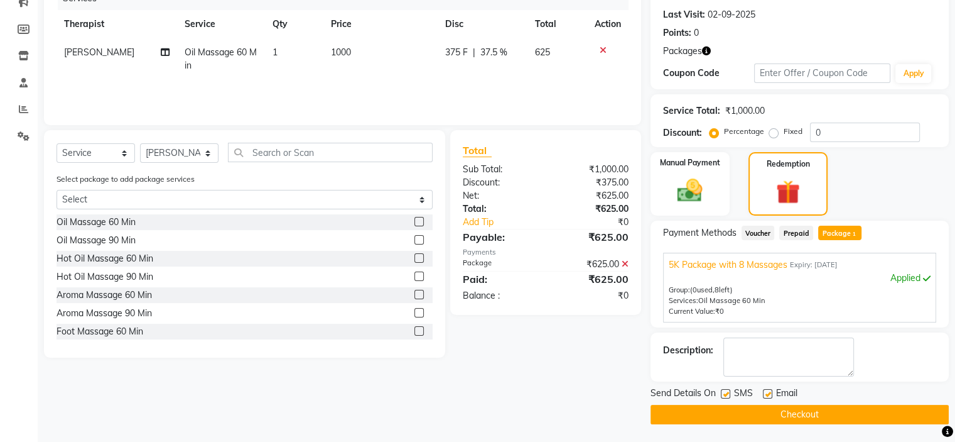
click at [826, 406] on button "Checkout" at bounding box center [800, 414] width 298 height 19
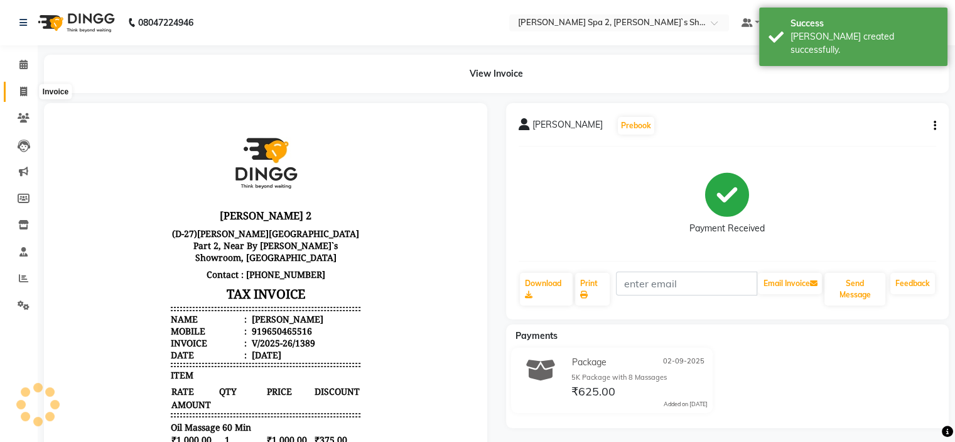
click at [18, 94] on span at bounding box center [24, 92] width 22 height 14
select select "service"
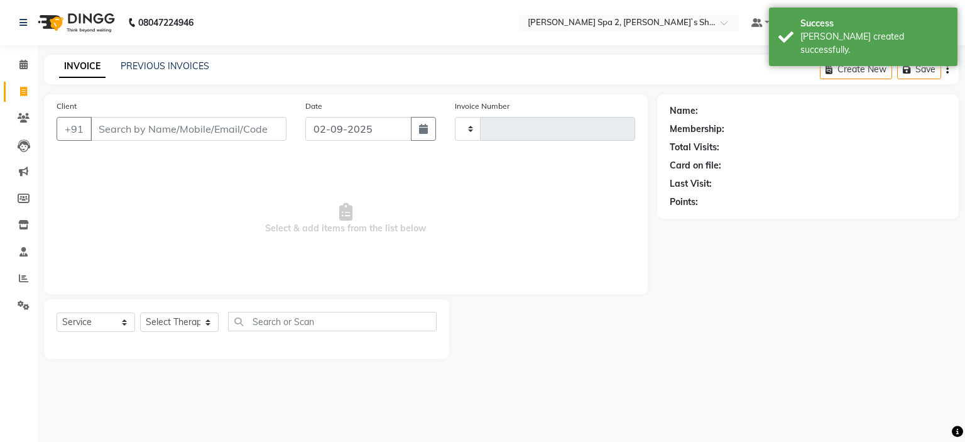
type input "1390"
select select "7607"
